Goal: Find specific page/section: Find specific page/section

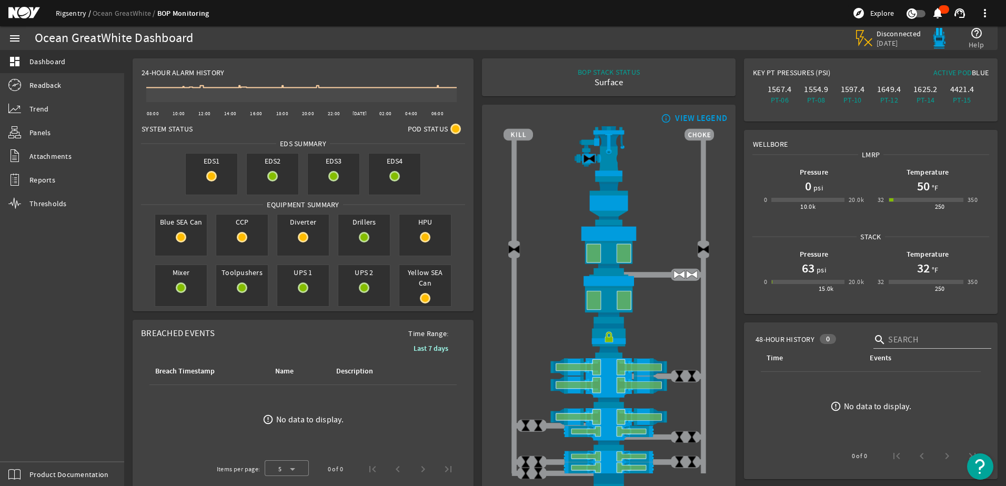
click at [75, 9] on link "Rigsentry" at bounding box center [74, 12] width 37 height 9
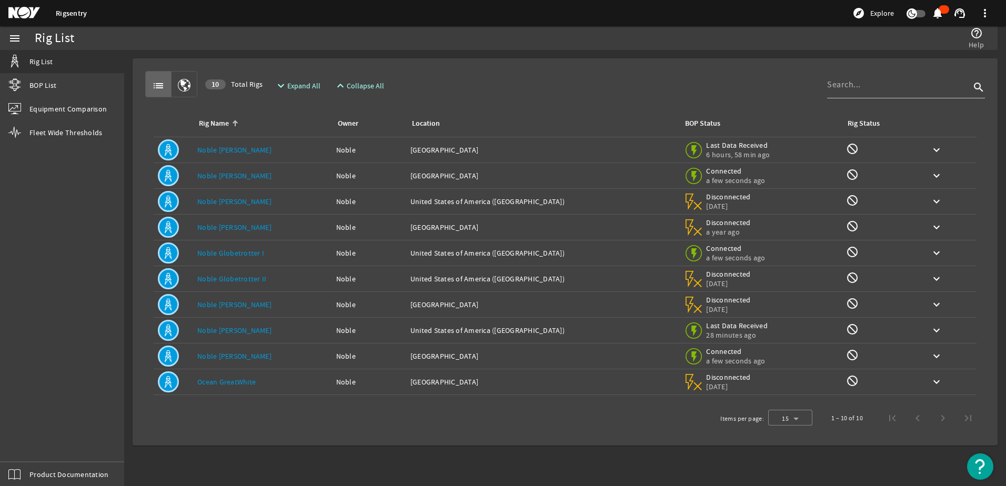
click at [219, 354] on link "Noble [PERSON_NAME]" at bounding box center [234, 356] width 74 height 9
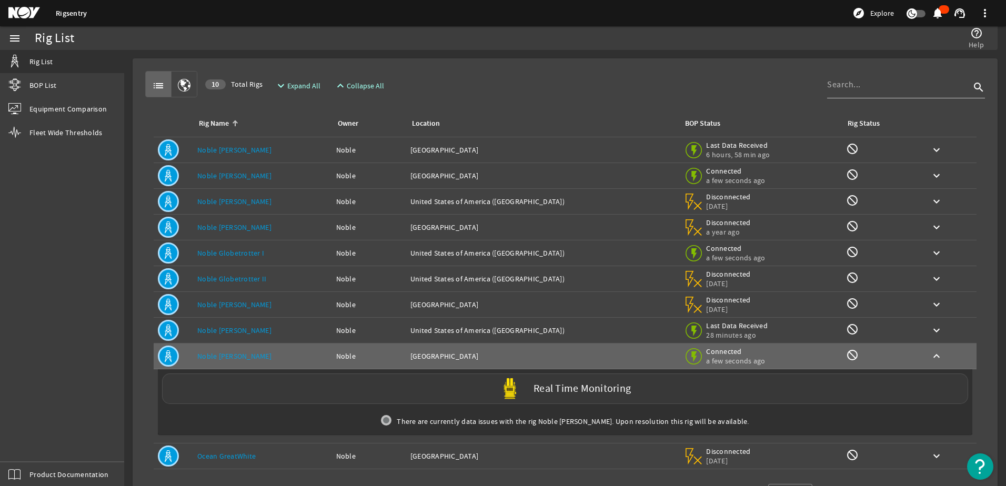
click at [490, 384] on div "Real Time Monitoring" at bounding box center [565, 389] width 806 height 31
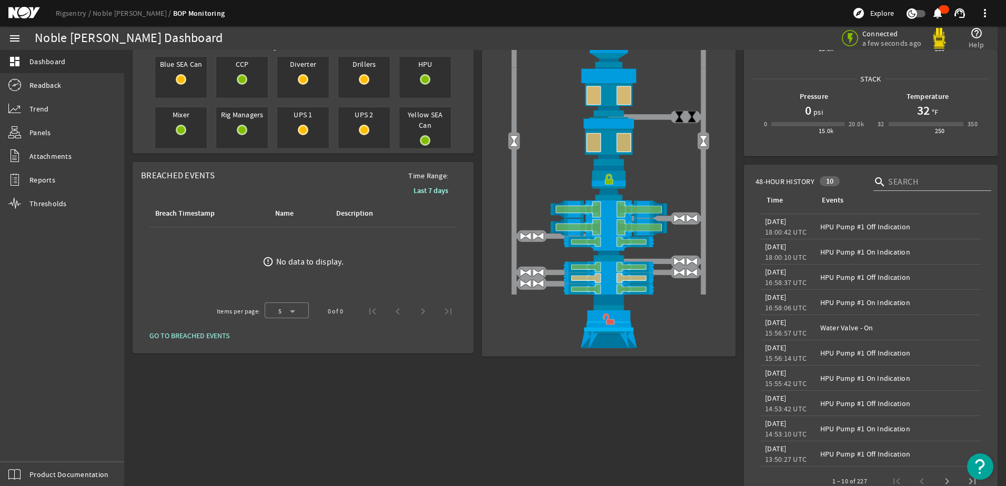
scroll to position [53, 0]
